Goal: Information Seeking & Learning: Find specific page/section

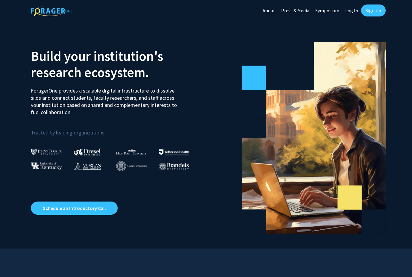
click at [316, 10] on link "Log In" at bounding box center [351, 10] width 19 height 21
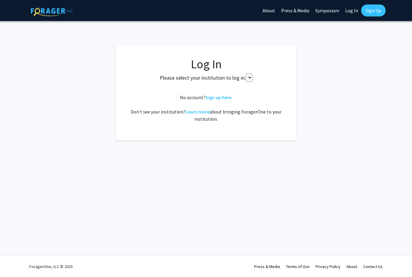
click at [316, 9] on link "Sign Up" at bounding box center [373, 10] width 25 height 12
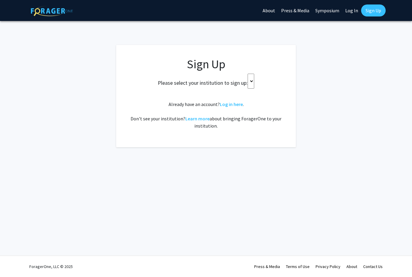
click at [236, 80] on h2 "Please select your institution to sign up:" at bounding box center [203, 83] width 90 height 7
click at [236, 78] on div "Please select your institution to sign up:" at bounding box center [206, 81] width 164 height 15
click at [316, 12] on link "Log In" at bounding box center [351, 10] width 19 height 21
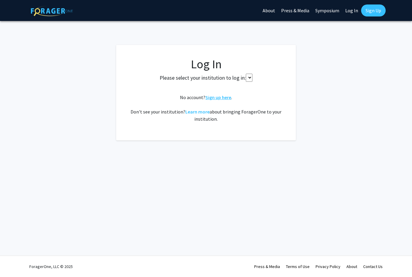
click at [219, 95] on link "Sign up here" at bounding box center [218, 97] width 26 height 6
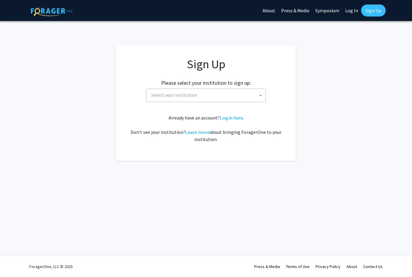
click at [220, 93] on span "Select your institution" at bounding box center [207, 95] width 117 height 12
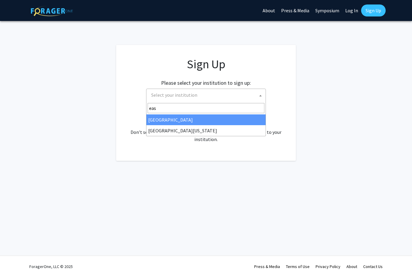
type input "eas"
select select "17"
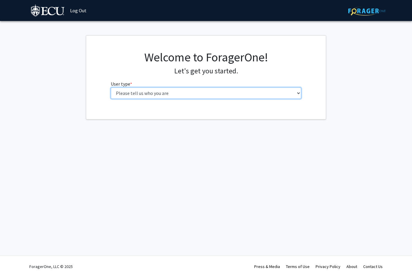
select select "1: undergrad"
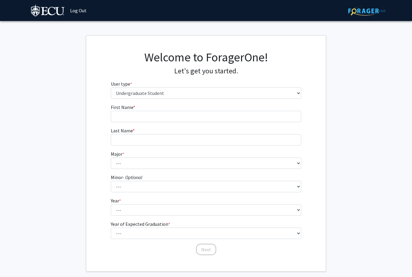
click at [214, 123] on form "First Name * required Last Name * required Major * required --- Accounting Afri…" at bounding box center [206, 176] width 191 height 146
click at [198, 110] on fg-input "First Name * required" at bounding box center [206, 112] width 191 height 19
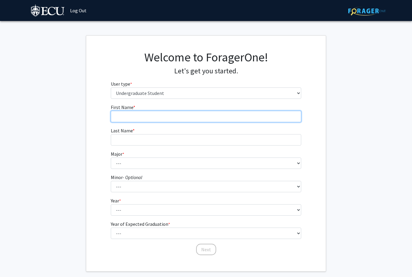
click at [198, 112] on input "First Name * required" at bounding box center [206, 116] width 191 height 11
click at [188, 121] on input "First Name * required" at bounding box center [206, 116] width 191 height 11
type input "Andrea"
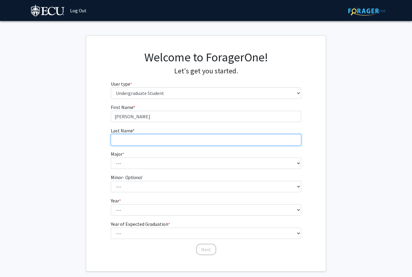
click at [175, 142] on input "Last Name * required" at bounding box center [206, 139] width 191 height 11
type input "Diaz"
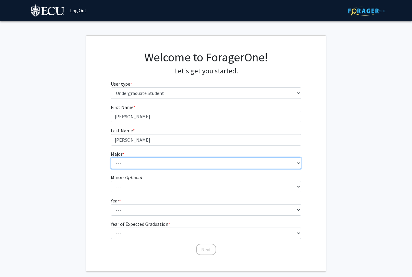
select select "11: 1309"
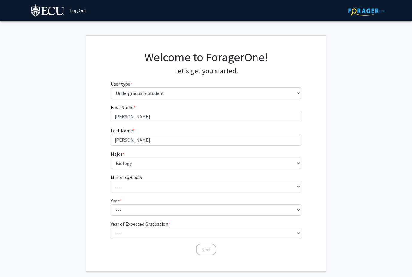
scroll to position [10, 0]
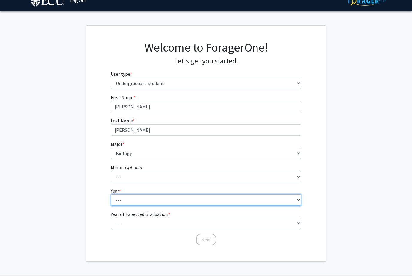
select select "1: first-year"
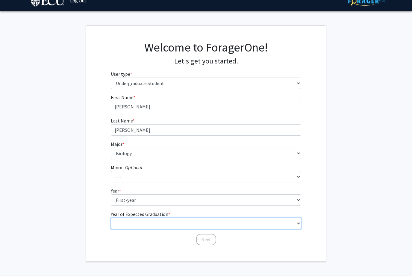
select select "5: 2029"
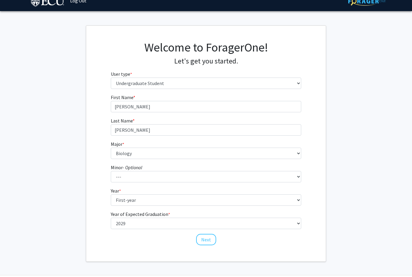
drag, startPoint x: 204, startPoint y: 238, endPoint x: 204, endPoint y: 219, distance: 19.1
click at [204, 238] on button "Next" at bounding box center [206, 239] width 20 height 11
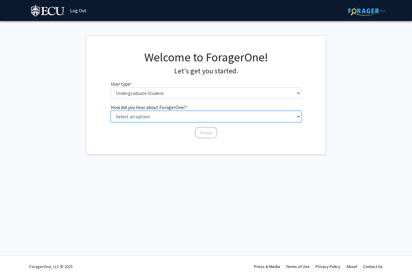
select select "1: peer_recommendation"
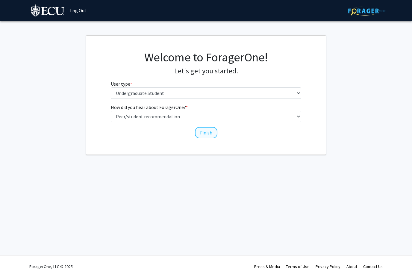
click at [207, 131] on button "Finish" at bounding box center [206, 132] width 22 height 11
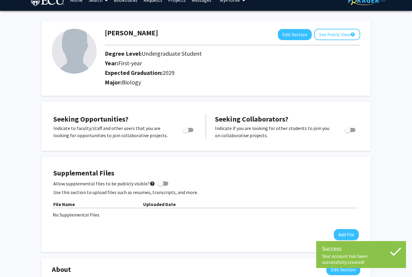
scroll to position [39, 0]
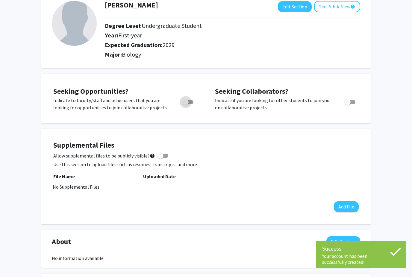
click at [187, 102] on span "Toggle" at bounding box center [185, 102] width 6 height 6
click at [185, 104] on input "Are you actively seeking opportunities?" at bounding box center [185, 104] width 0 height 0
checkbox input "true"
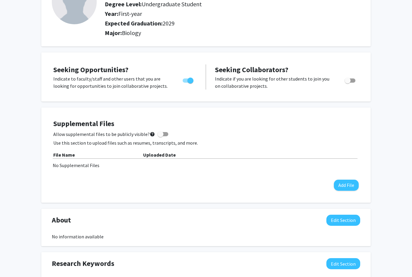
scroll to position [0, 0]
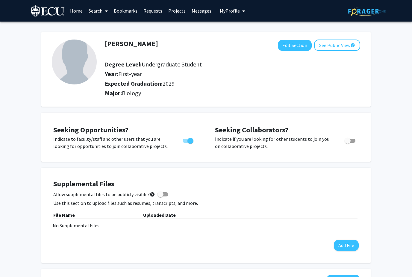
click at [230, 13] on button "My Profile" at bounding box center [232, 11] width 29 height 22
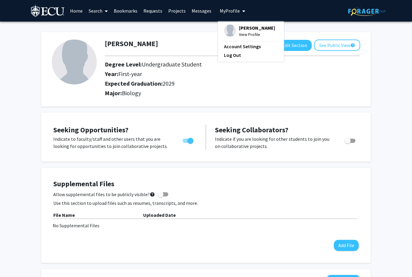
click at [178, 13] on link "Projects" at bounding box center [176, 10] width 23 height 21
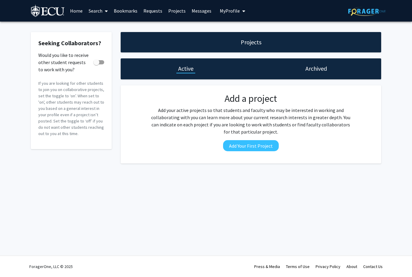
click at [81, 12] on link "Home" at bounding box center [76, 10] width 19 height 21
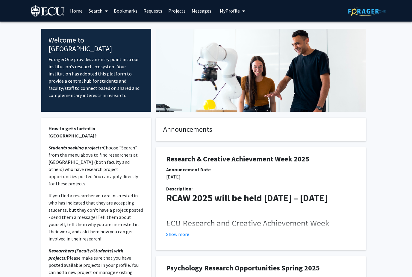
click at [103, 14] on span at bounding box center [104, 11] width 5 height 21
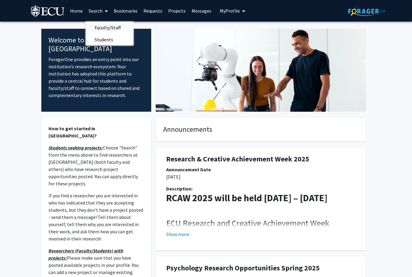
click at [105, 28] on span "Faculty/Staff" at bounding box center [108, 28] width 44 height 12
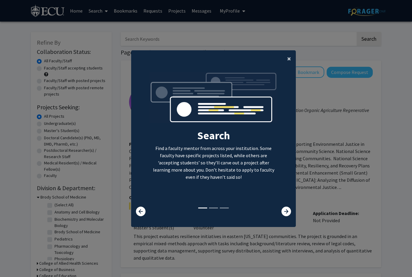
click at [288, 63] on span "×" at bounding box center [289, 58] width 4 height 9
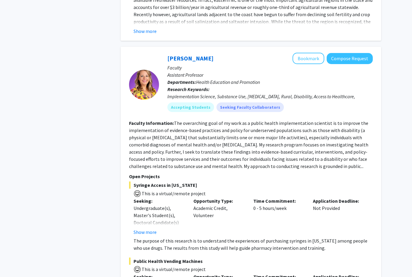
scroll to position [815, 0]
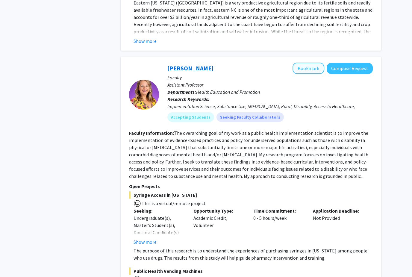
click at [313, 63] on button "Bookmark" at bounding box center [308, 68] width 32 height 11
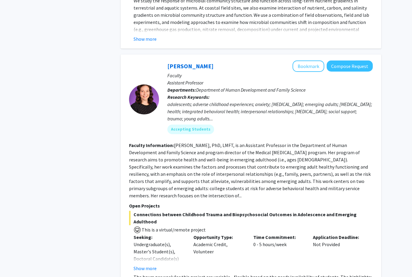
scroll to position [1662, 0]
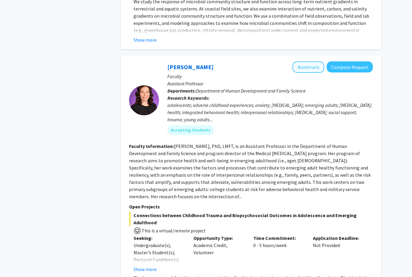
click at [300, 62] on button "Bookmark" at bounding box center [308, 67] width 32 height 11
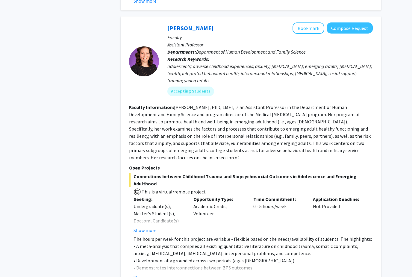
scroll to position [1652, 0]
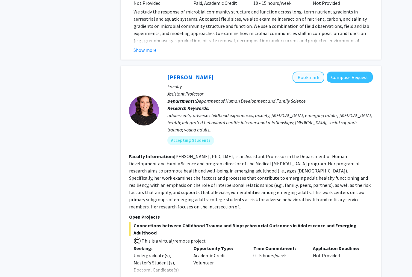
click at [301, 71] on button "Bookmark" at bounding box center [308, 76] width 32 height 11
click at [310, 71] on button "Bookmark" at bounding box center [308, 76] width 32 height 11
click at [312, 71] on button "Bookmark" at bounding box center [308, 76] width 32 height 11
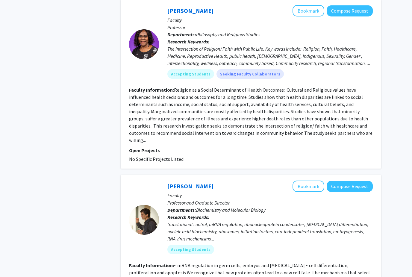
scroll to position [2487, 0]
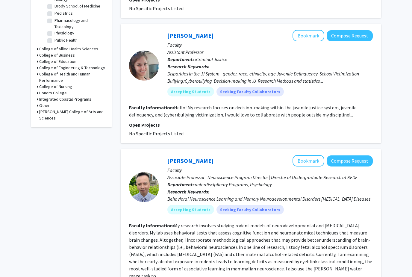
scroll to position [214, 0]
click at [310, 38] on button "Bookmark" at bounding box center [308, 35] width 32 height 11
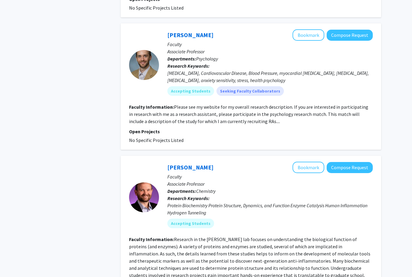
scroll to position [1349, 0]
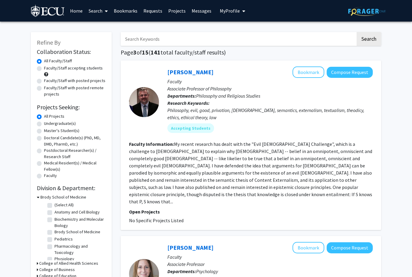
click at [210, 37] on input "Search Keywords" at bounding box center [238, 39] width 235 height 14
click at [368, 38] on button "Search" at bounding box center [368, 39] width 25 height 14
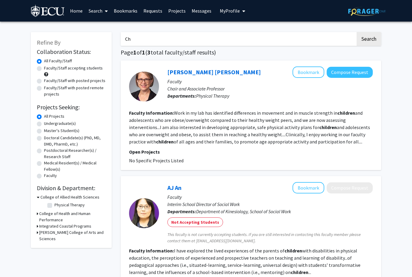
type input "C"
click at [368, 38] on button "Search" at bounding box center [368, 39] width 25 height 14
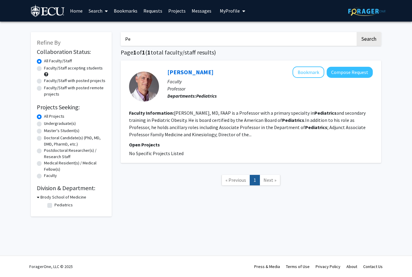
type input "P"
click at [133, 39] on input "Juviniles" at bounding box center [238, 39] width 235 height 14
click at [183, 44] on input "Juviniles" at bounding box center [238, 39] width 235 height 14
click at [368, 38] on button "Search" at bounding box center [368, 39] width 25 height 14
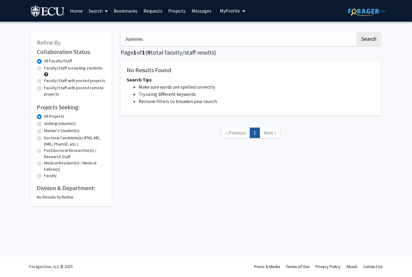
click at [183, 44] on html "Skip navigation Home Search Bookmarks Requests Projects Messages My Profile And…" at bounding box center [206, 138] width 412 height 277
click at [183, 44] on input "Juviniles" at bounding box center [238, 39] width 235 height 14
type input "J"
click at [368, 38] on button "Search" at bounding box center [368, 39] width 25 height 14
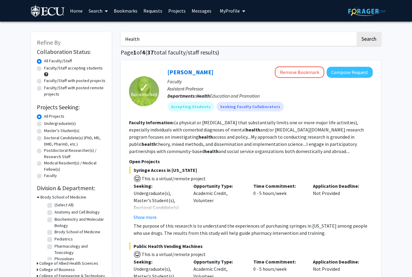
type input "Health"
click at [368, 38] on button "Search" at bounding box center [368, 39] width 25 height 14
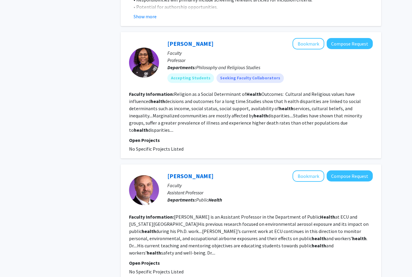
scroll to position [932, 0]
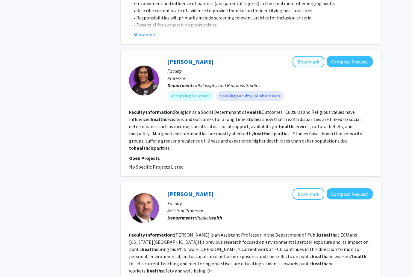
click at [305, 56] on button "Bookmark" at bounding box center [308, 61] width 32 height 11
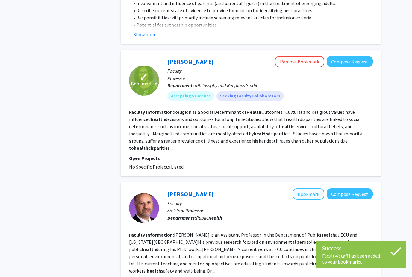
scroll to position [932, 0]
click at [308, 188] on button "Bookmark" at bounding box center [308, 193] width 32 height 11
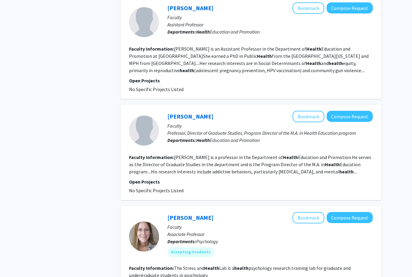
scroll to position [1672, 0]
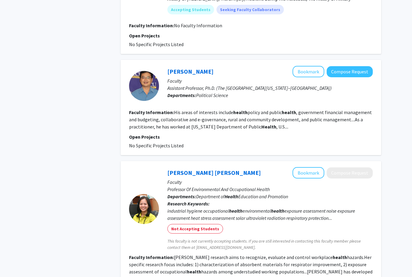
scroll to position [368, 0]
